Goal: Task Accomplishment & Management: Manage account settings

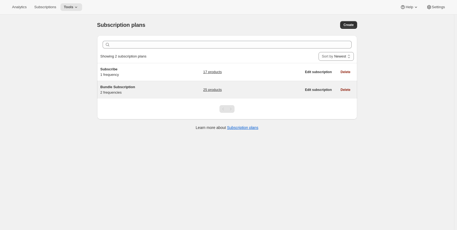
click at [118, 89] on span "Bundle Subscription" at bounding box center [118, 87] width 35 height 4
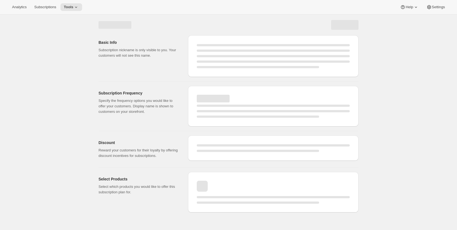
select select "WEEK"
select select "MONTH"
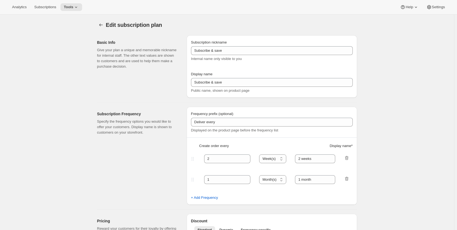
type input "Bundle Subscription"
type input "1"
select select "MONTH"
type input "Monthly"
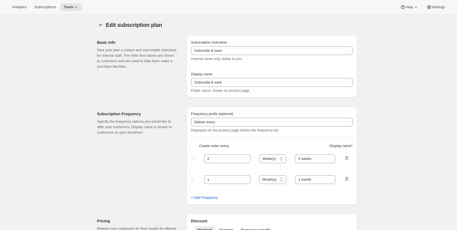
type input "3"
type input "Quarterly"
click at [101, 25] on icon "Subscription plans" at bounding box center [100, 24] width 5 height 5
